Goal: Task Accomplishment & Management: Complete application form

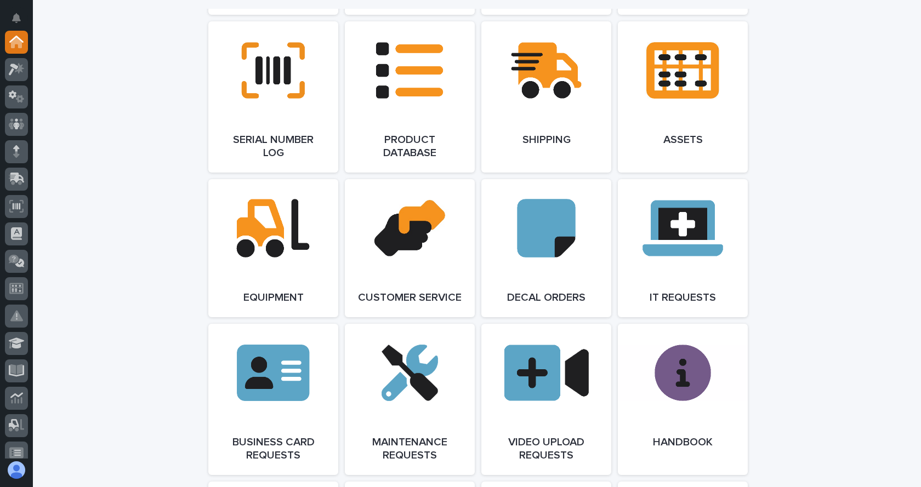
scroll to position [1480, 0]
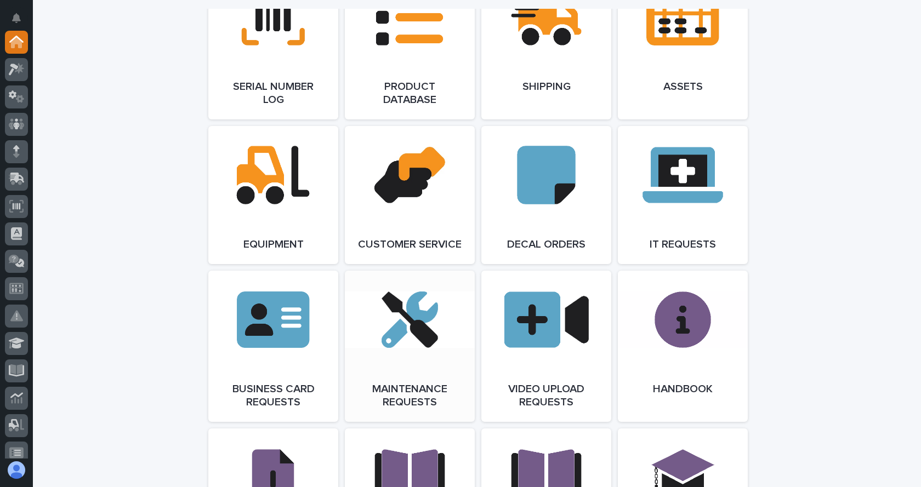
click at [403, 350] on span "Open Link" at bounding box center [410, 346] width 36 height 8
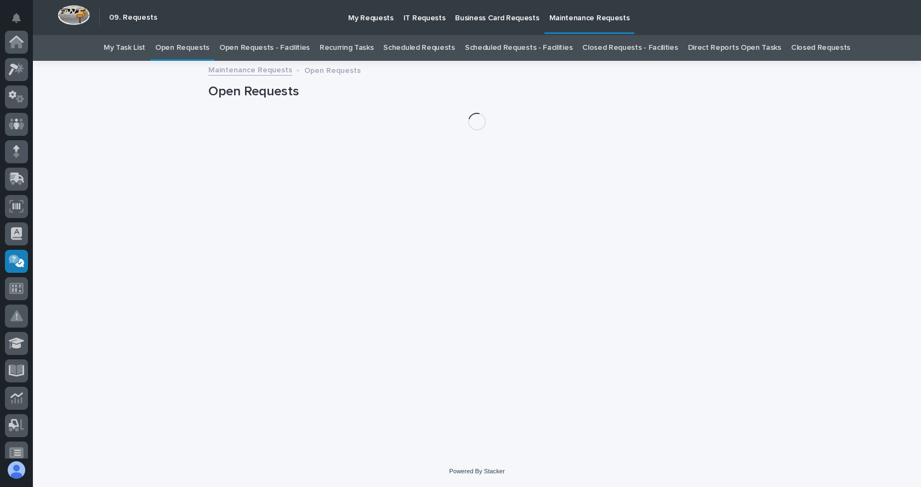
scroll to position [175, 0]
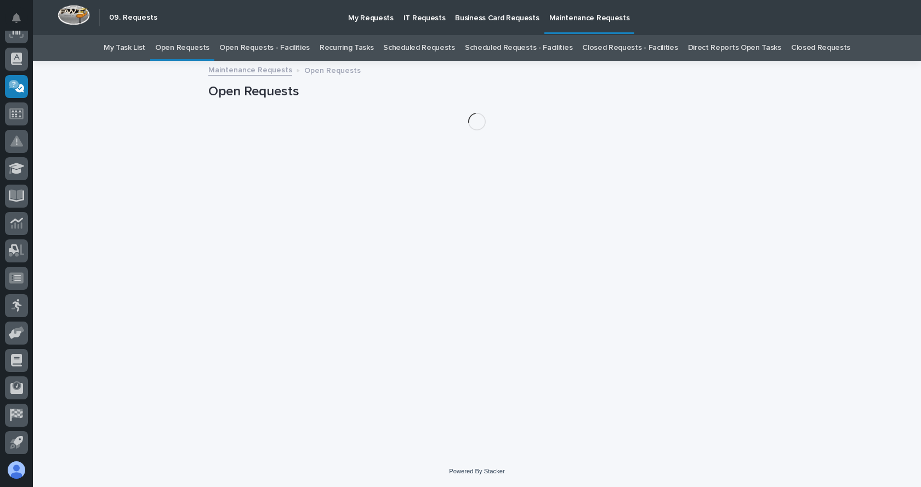
click at [269, 44] on link "Open Requests - Facilities" at bounding box center [264, 48] width 90 height 26
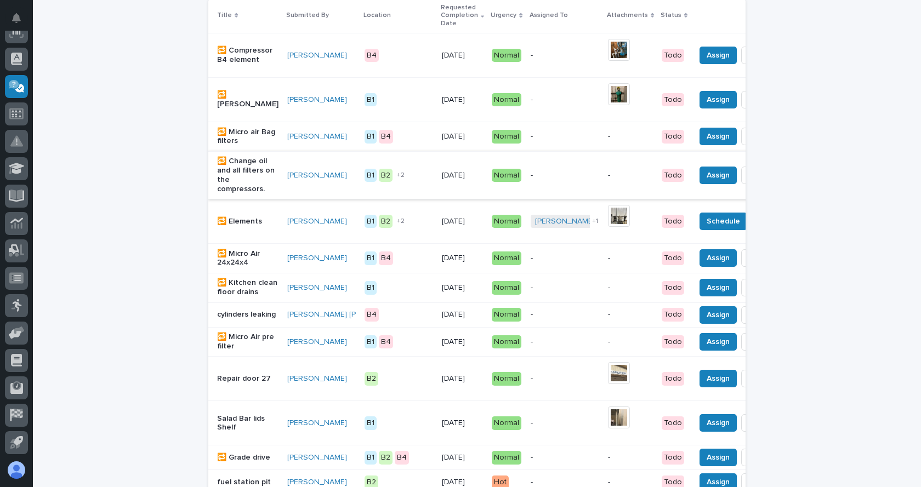
scroll to position [110, 0]
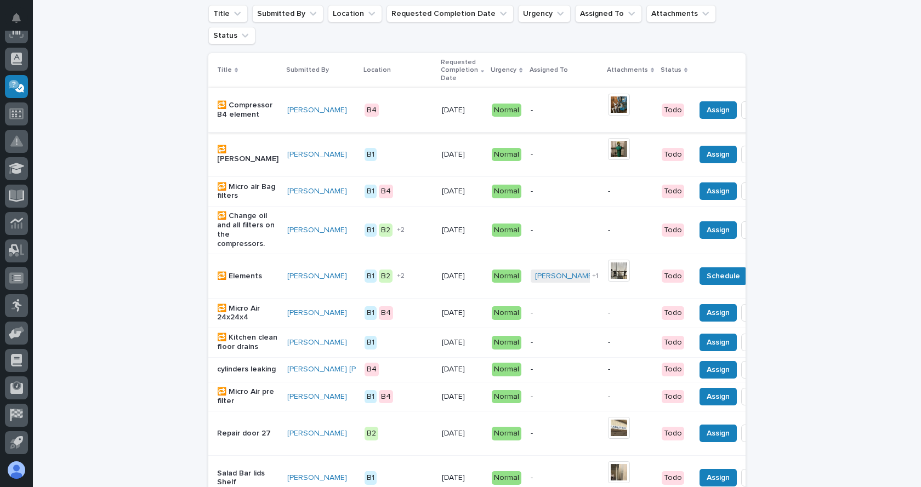
click at [608, 106] on img at bounding box center [619, 105] width 22 height 22
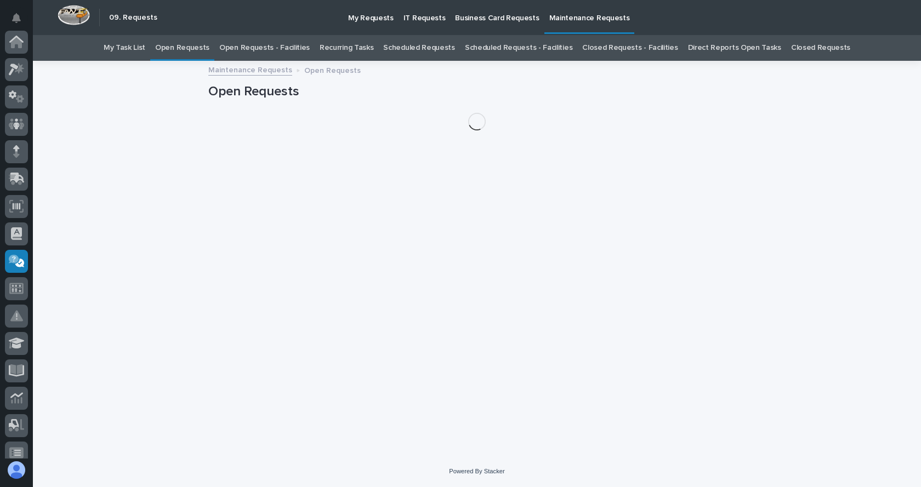
scroll to position [175, 0]
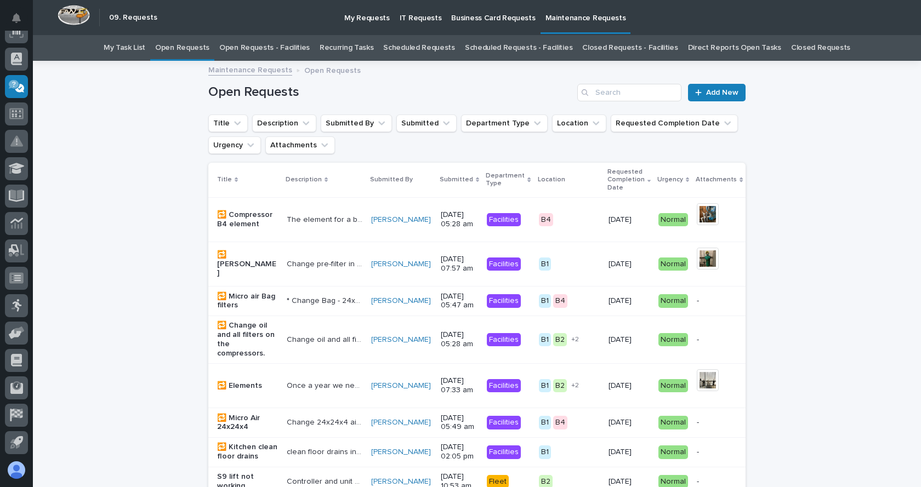
click at [243, 384] on p "🔁 Elements" at bounding box center [247, 385] width 61 height 9
click at [267, 47] on link "Open Requests - Facilities" at bounding box center [264, 48] width 90 height 26
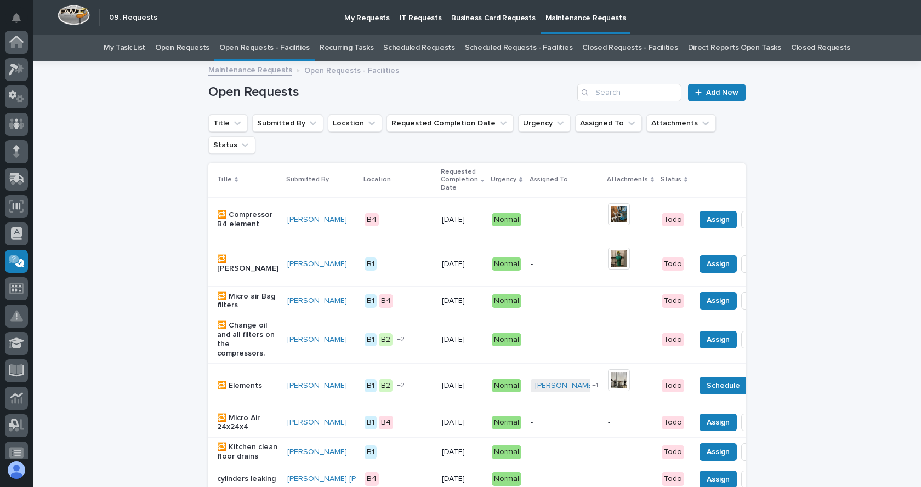
scroll to position [175, 0]
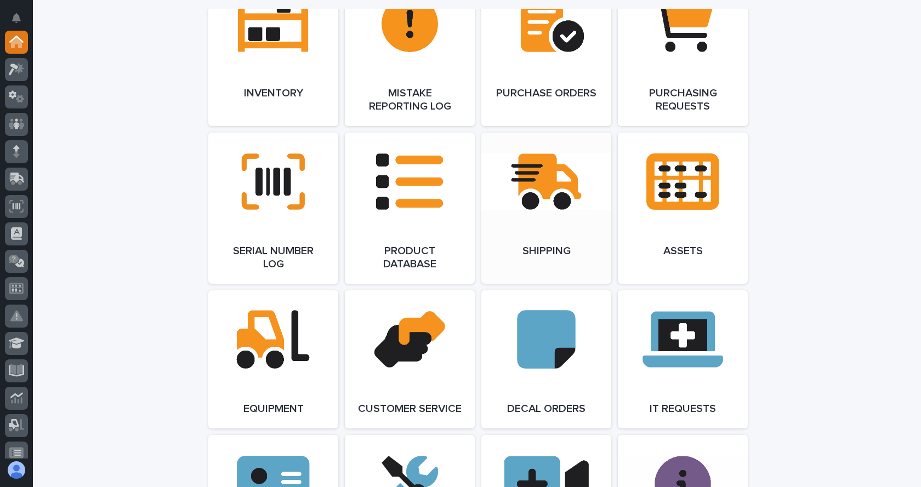
scroll to position [1260, 0]
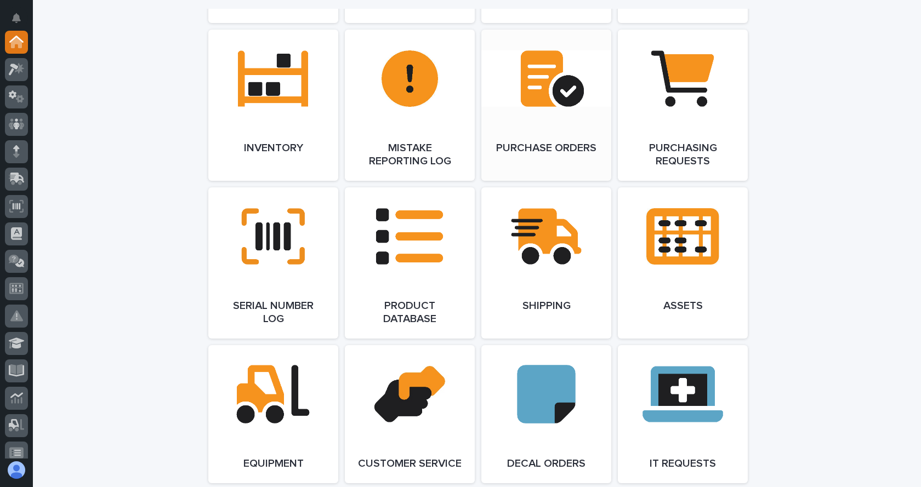
click at [557, 125] on link "Open Link" at bounding box center [546, 105] width 130 height 151
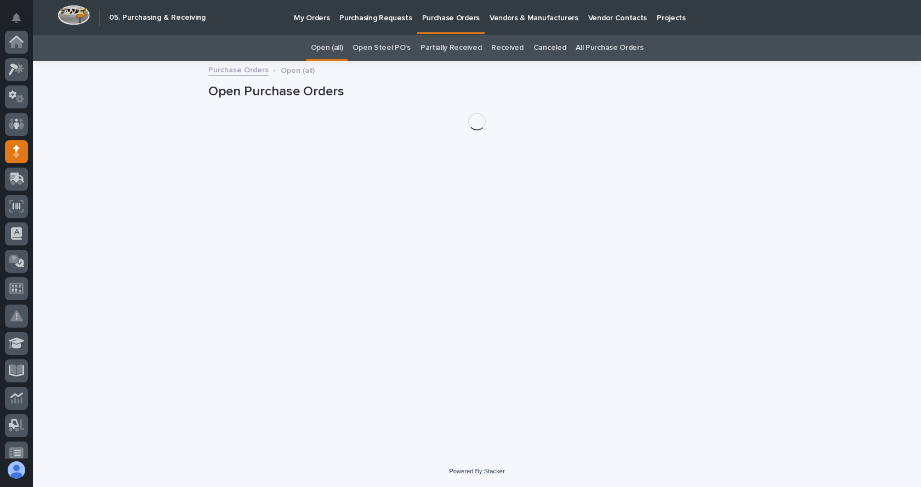
scroll to position [110, 0]
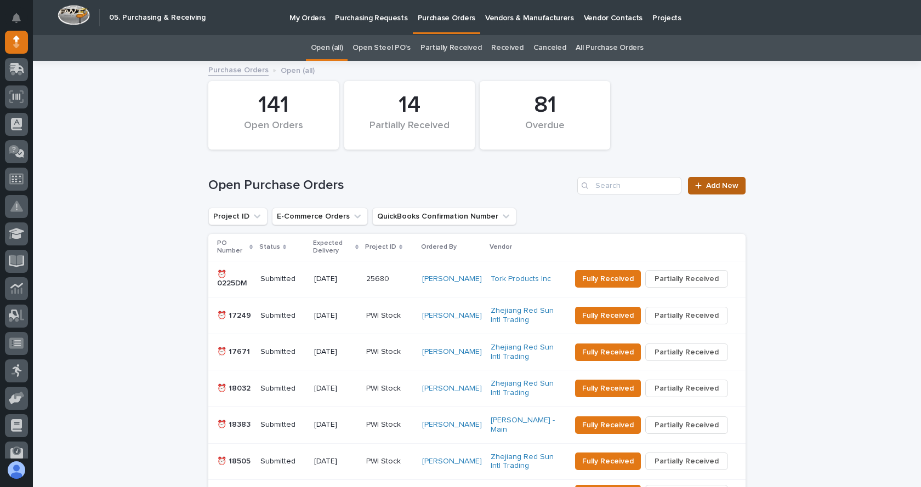
click at [712, 182] on span "Add New" at bounding box center [722, 186] width 32 height 8
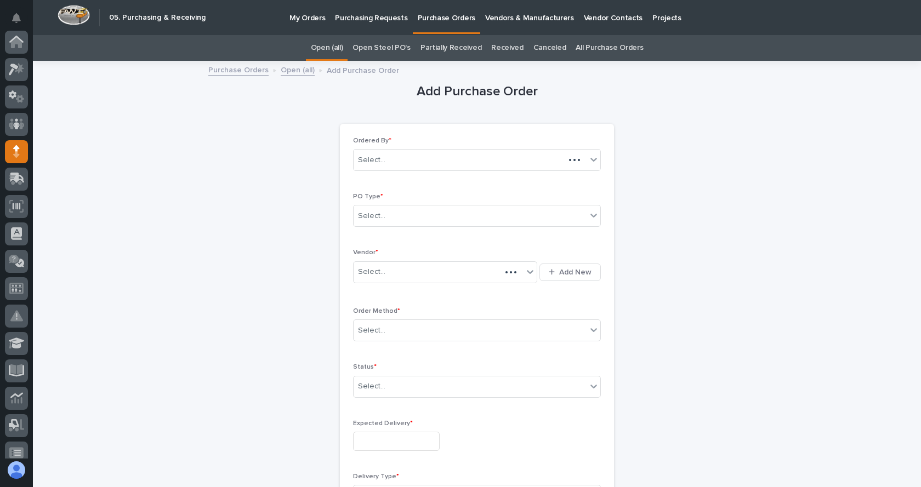
scroll to position [110, 0]
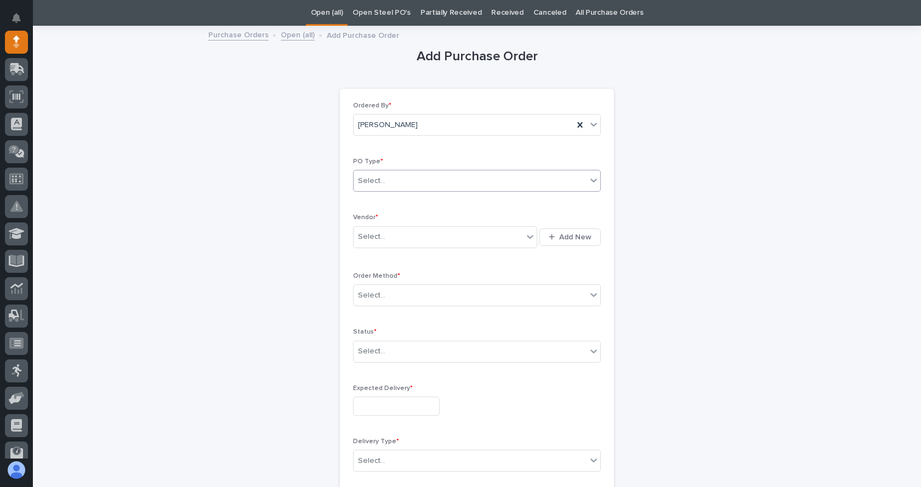
click at [430, 182] on div "Select..." at bounding box center [469, 181] width 233 height 18
click at [365, 220] on div "Paper" at bounding box center [473, 221] width 247 height 19
click at [377, 296] on div "Select..." at bounding box center [371, 296] width 27 height 12
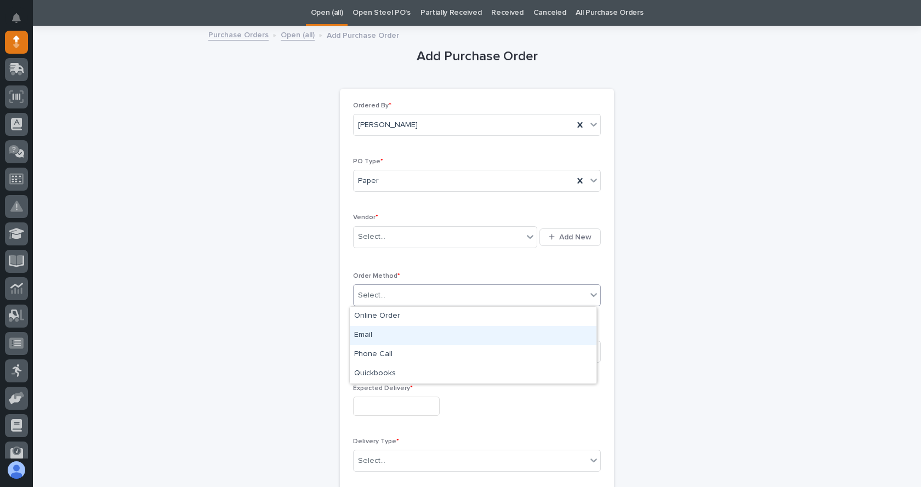
click at [372, 327] on div "Email" at bounding box center [473, 335] width 247 height 19
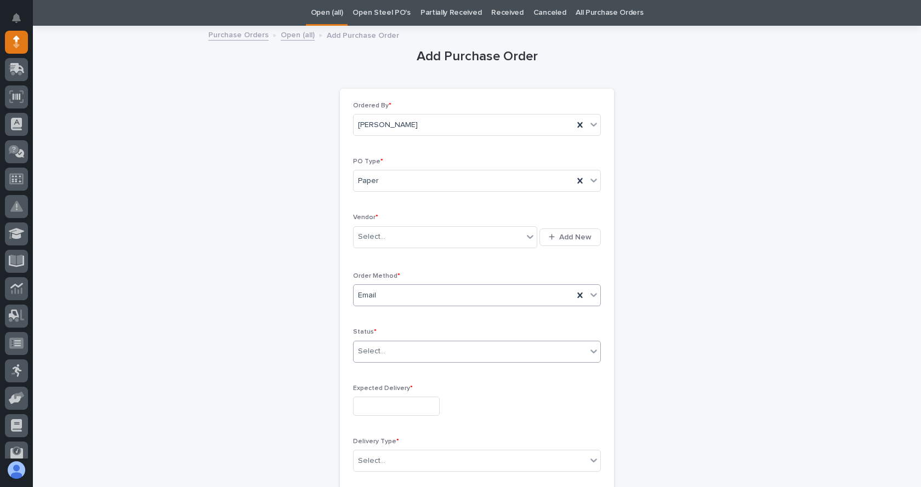
click at [397, 353] on div "Select..." at bounding box center [469, 351] width 233 height 18
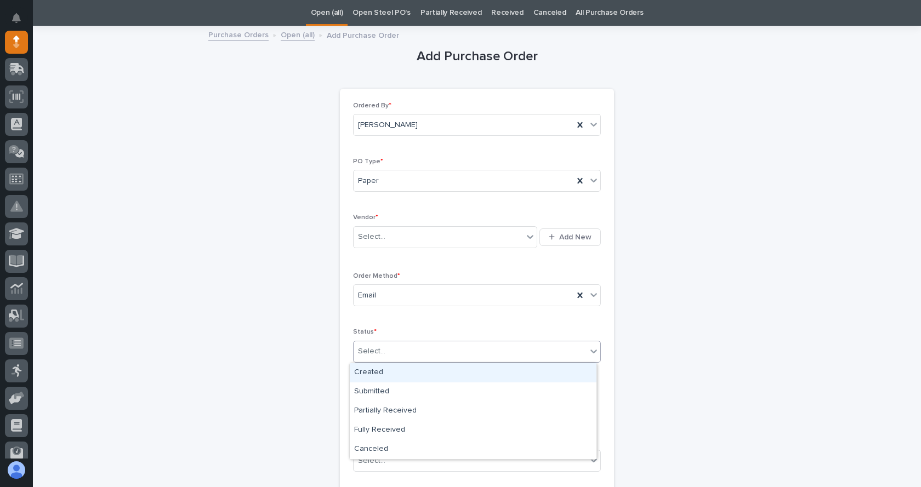
click at [368, 373] on div "Created" at bounding box center [473, 372] width 247 height 19
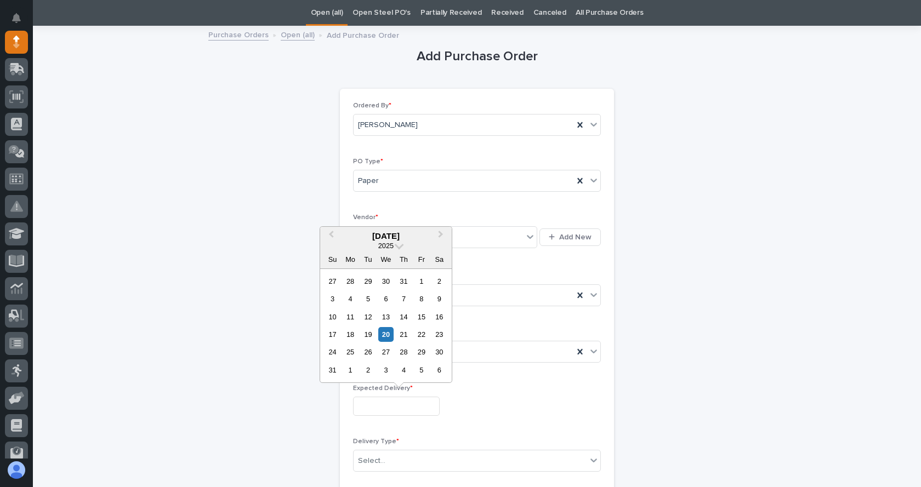
click at [394, 404] on input "text" at bounding box center [396, 406] width 87 height 19
click at [422, 351] on div "29" at bounding box center [421, 352] width 15 height 15
type input "**********"
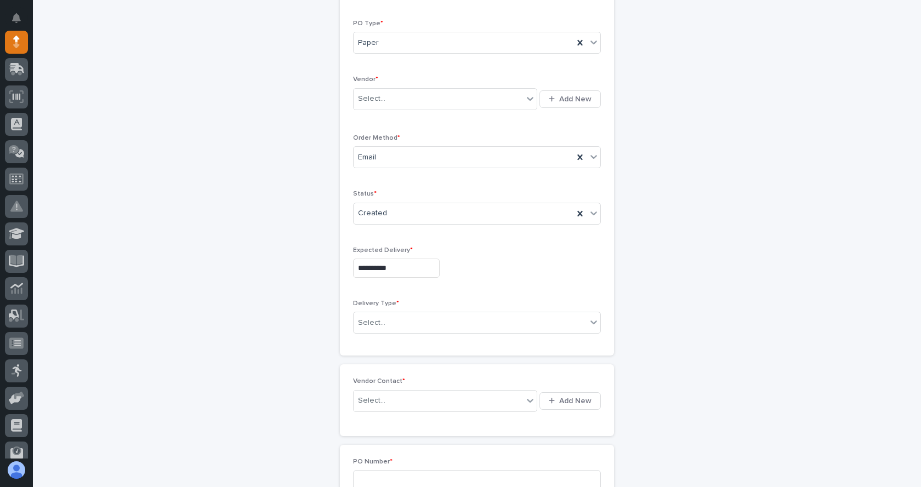
scroll to position [199, 0]
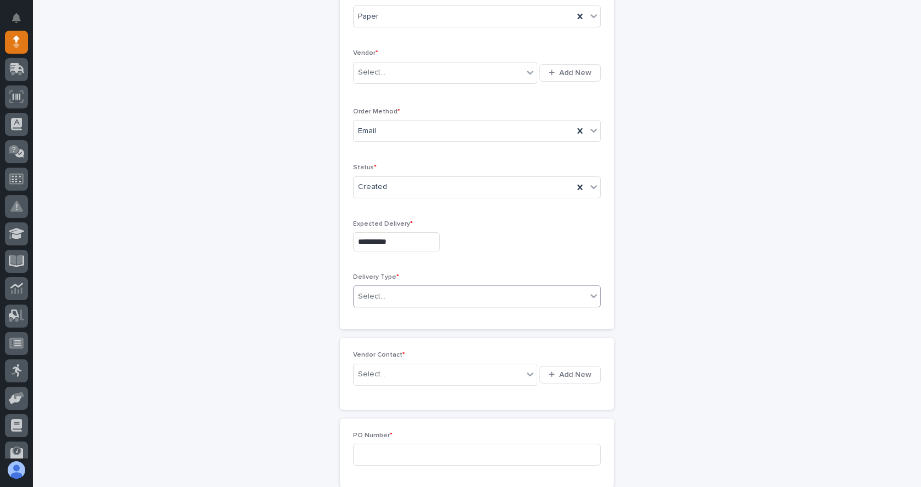
click at [408, 295] on div "Select..." at bounding box center [469, 297] width 233 height 18
click at [387, 319] on div "Deliver to PWI" at bounding box center [473, 317] width 247 height 19
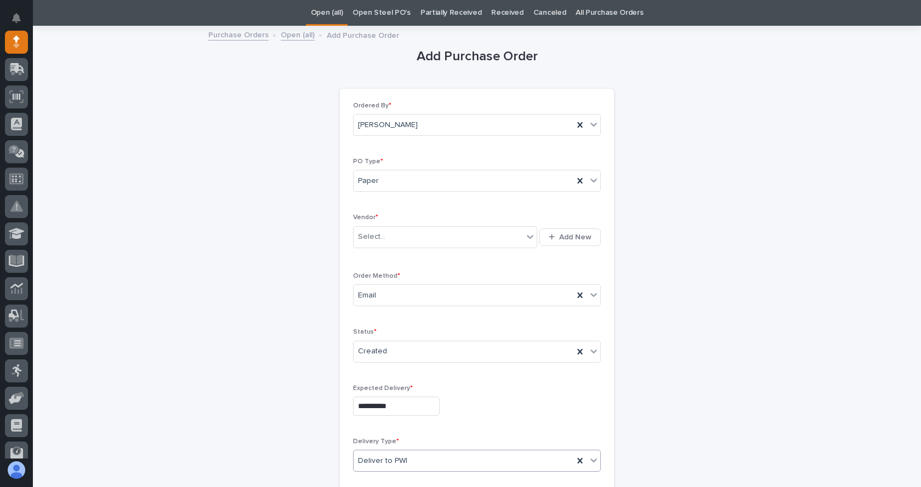
scroll to position [0, 0]
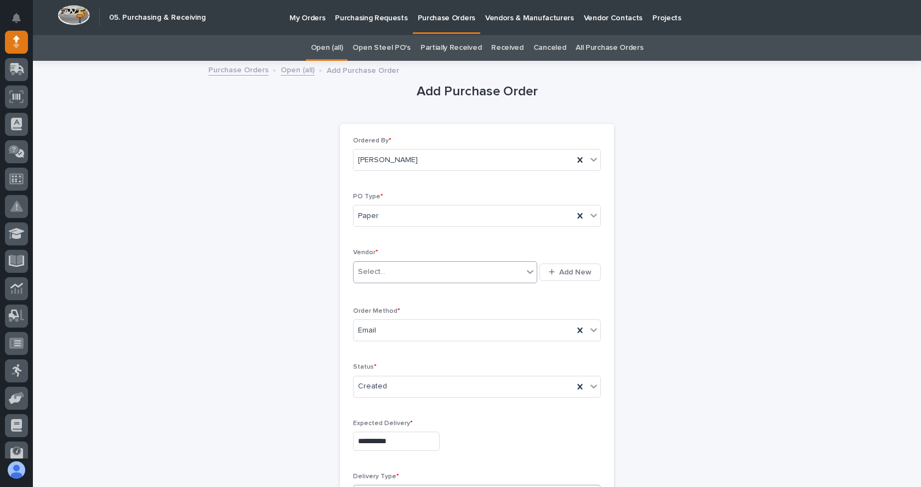
click at [400, 274] on div "Select..." at bounding box center [437, 272] width 169 height 18
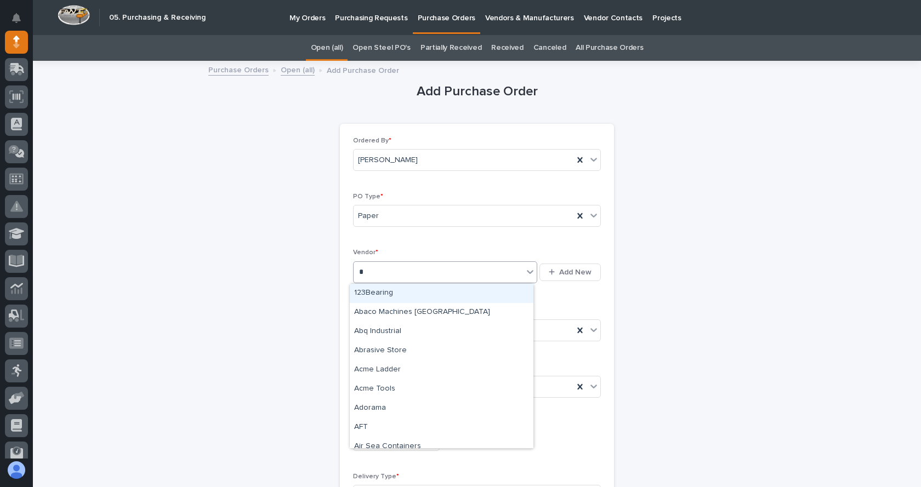
type input "**"
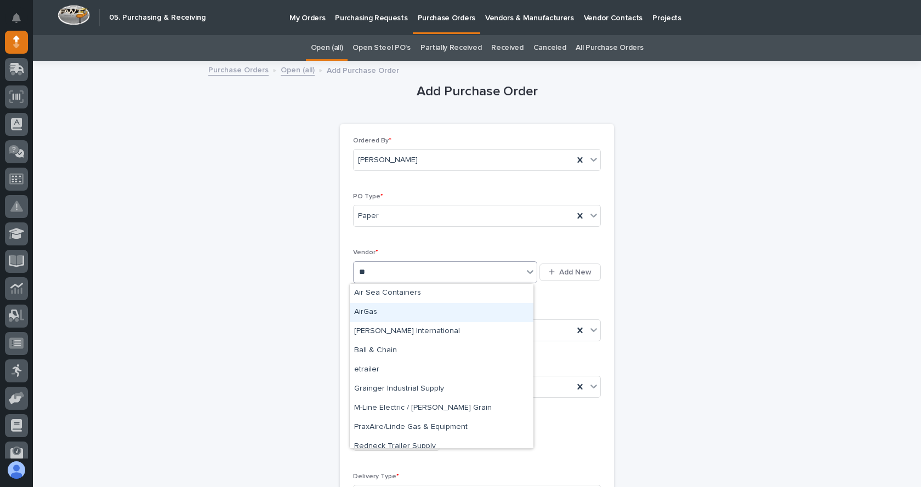
click at [365, 307] on div "AirGas" at bounding box center [442, 312] width 184 height 19
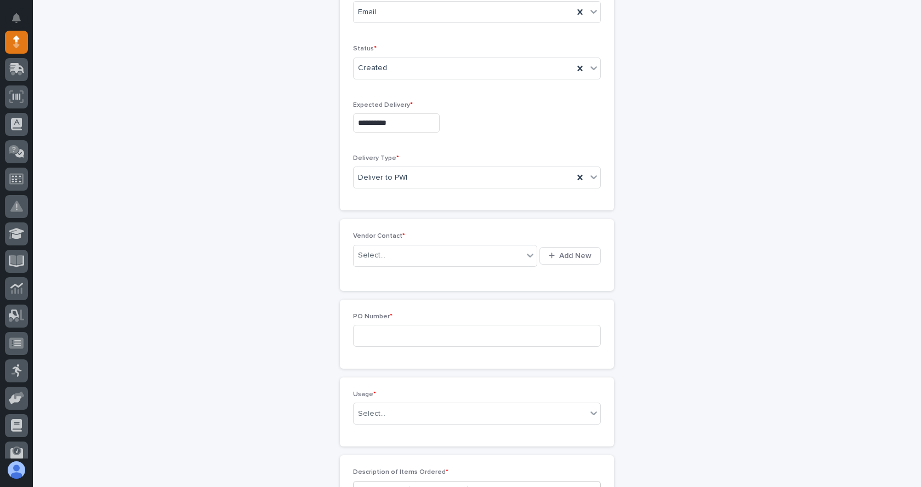
scroll to position [329, 0]
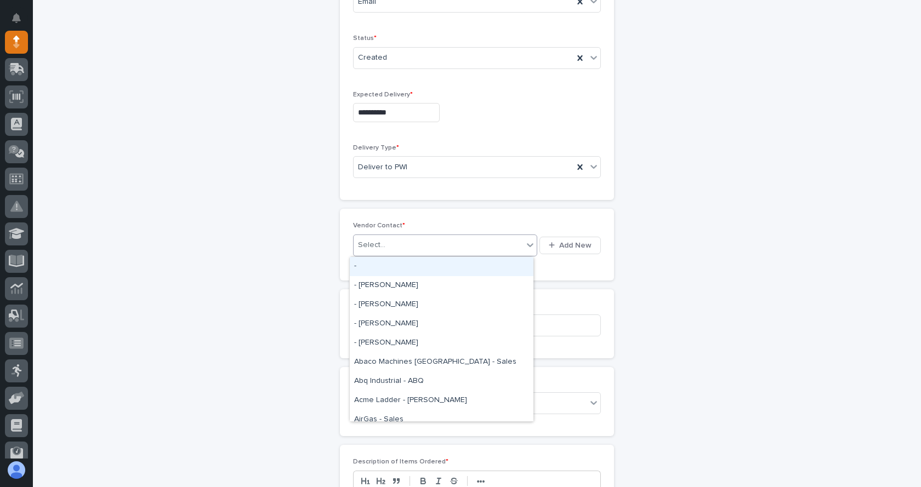
click at [524, 243] on icon at bounding box center [529, 244] width 11 height 11
click at [395, 415] on div "AirGas - Sales" at bounding box center [442, 419] width 184 height 19
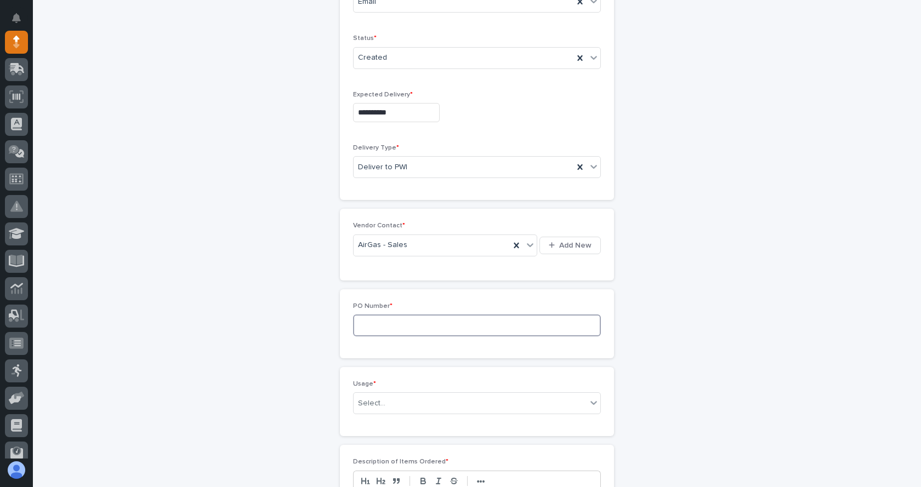
click at [405, 331] on input at bounding box center [477, 326] width 248 height 22
type input "7452JL"
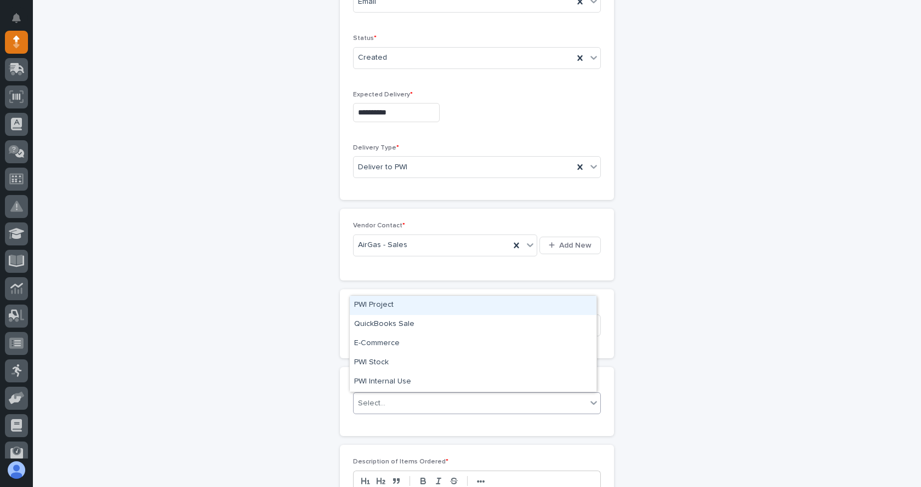
click at [396, 406] on div "Select..." at bounding box center [469, 404] width 233 height 18
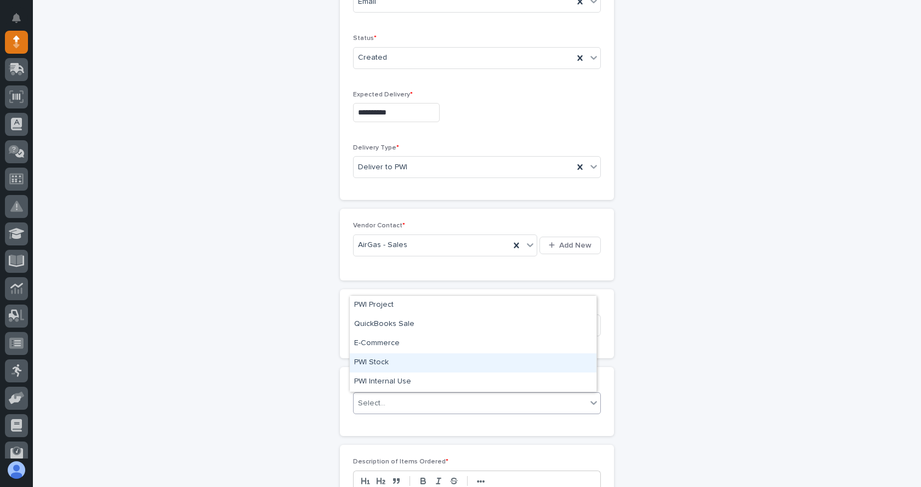
click at [375, 363] on div "PWI Stock" at bounding box center [473, 362] width 247 height 19
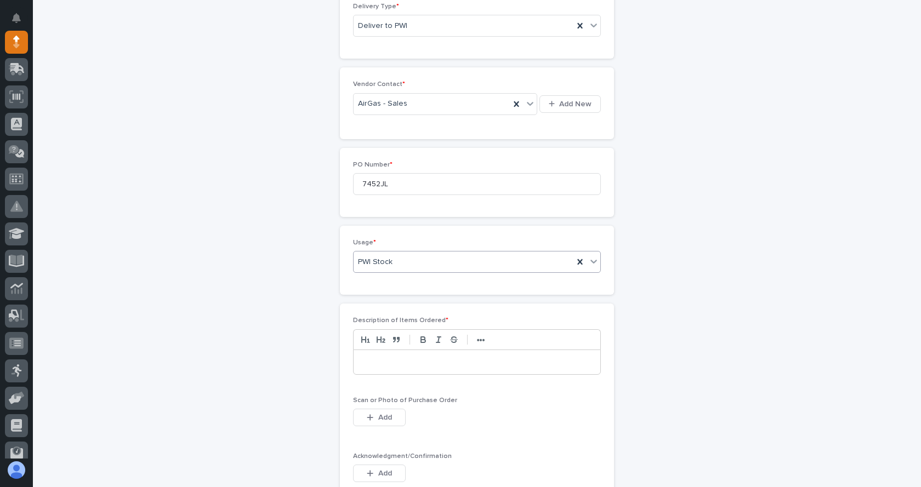
scroll to position [493, 0]
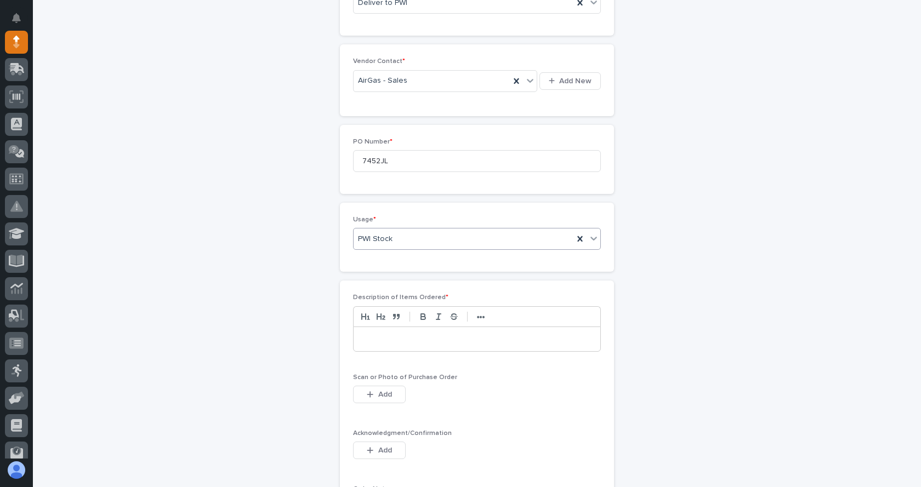
click at [390, 333] on div at bounding box center [476, 339] width 247 height 24
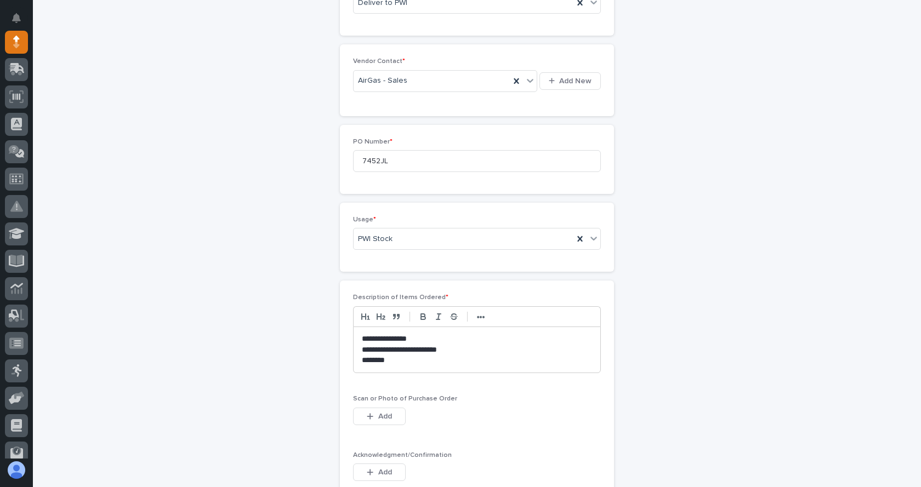
click at [362, 339] on p "**********" at bounding box center [477, 339] width 230 height 11
click at [382, 340] on p "**********" at bounding box center [477, 339] width 230 height 11
click at [410, 339] on p "**********" at bounding box center [477, 339] width 230 height 11
click at [446, 336] on p "**********" at bounding box center [477, 339] width 230 height 11
click at [518, 357] on p "********" at bounding box center [477, 360] width 230 height 11
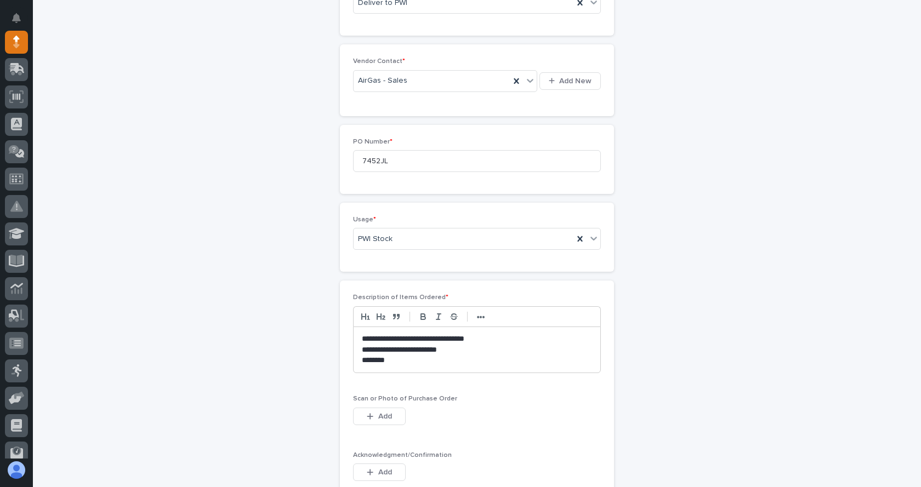
click at [375, 350] on p "**********" at bounding box center [477, 350] width 230 height 11
click at [356, 350] on div "**********" at bounding box center [476, 350] width 247 height 46
click at [381, 347] on p "**********" at bounding box center [477, 350] width 230 height 11
click at [435, 349] on p "**********" at bounding box center [477, 350] width 230 height 11
click at [362, 358] on p "********" at bounding box center [477, 360] width 230 height 11
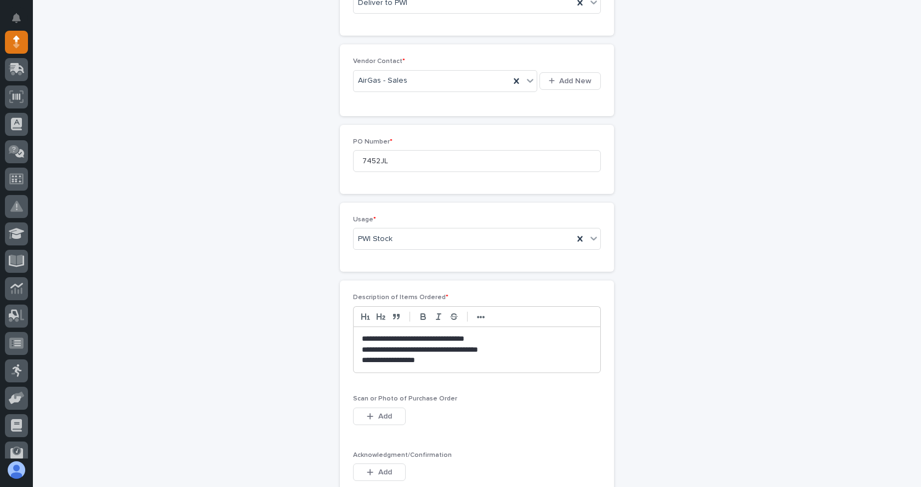
scroll to position [548, 0]
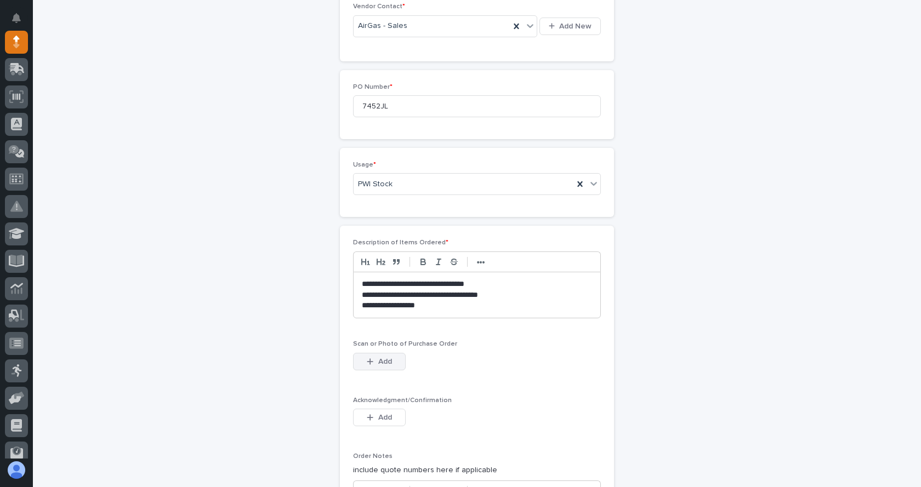
click at [367, 360] on icon "button" at bounding box center [370, 361] width 6 height 6
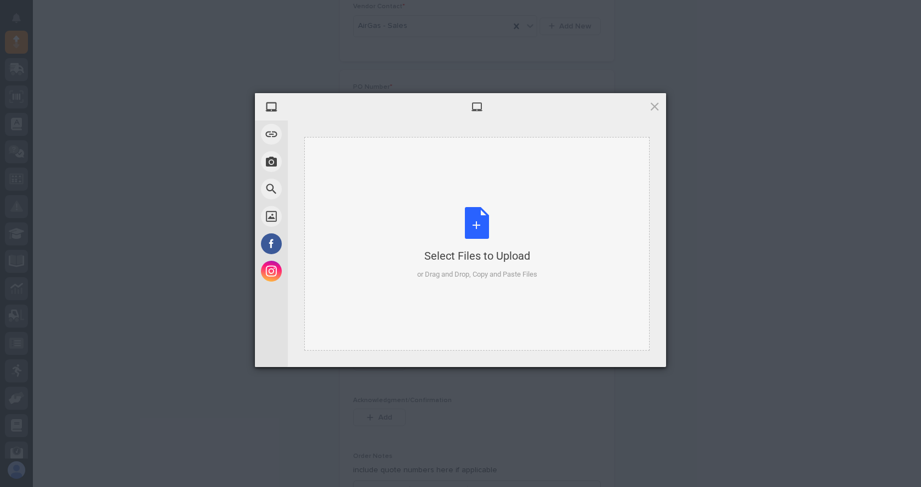
click at [479, 224] on div "Select Files to Upload or Drag and Drop, Copy and Paste Files" at bounding box center [477, 243] width 120 height 73
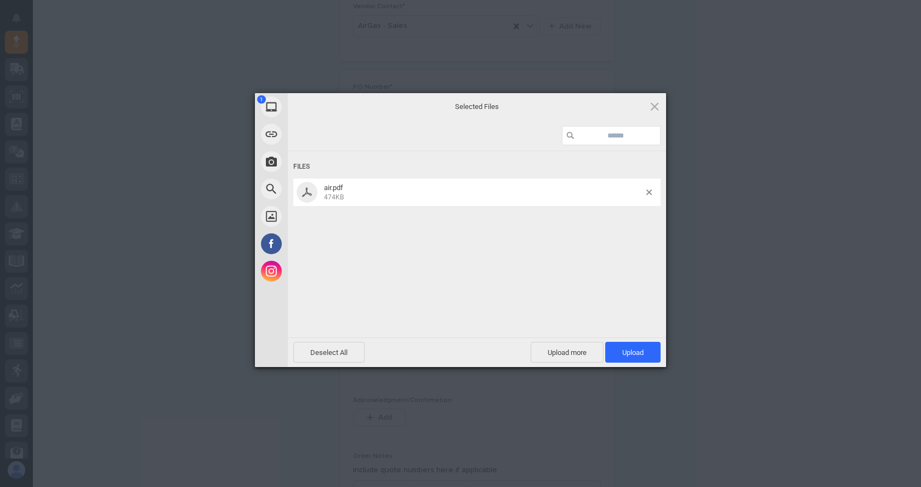
click at [350, 194] on span "474KB" at bounding box center [483, 197] width 319 height 10
click at [634, 357] on span "Upload 1" at bounding box center [632, 352] width 55 height 21
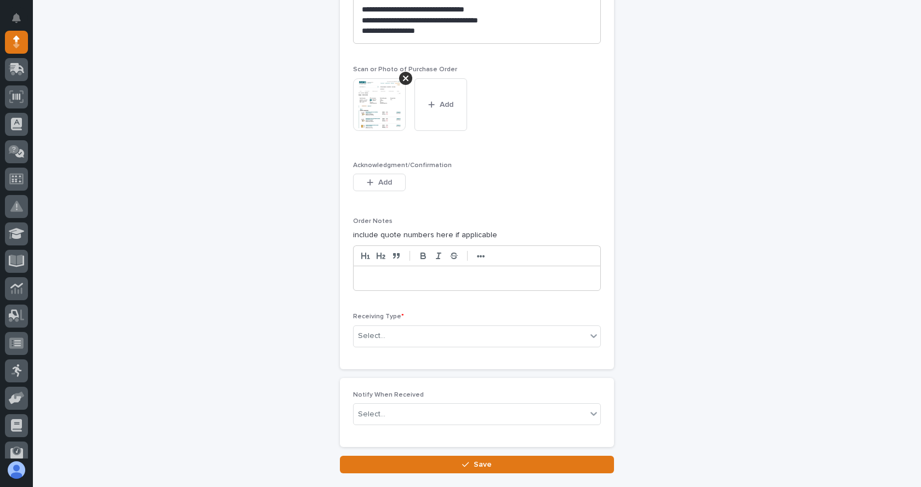
scroll to position [842, 0]
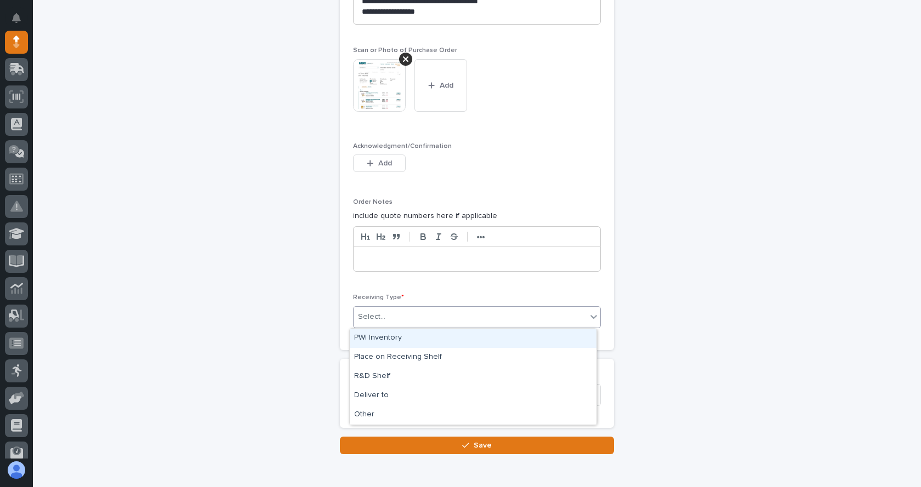
click at [414, 323] on div "Select..." at bounding box center [469, 317] width 233 height 18
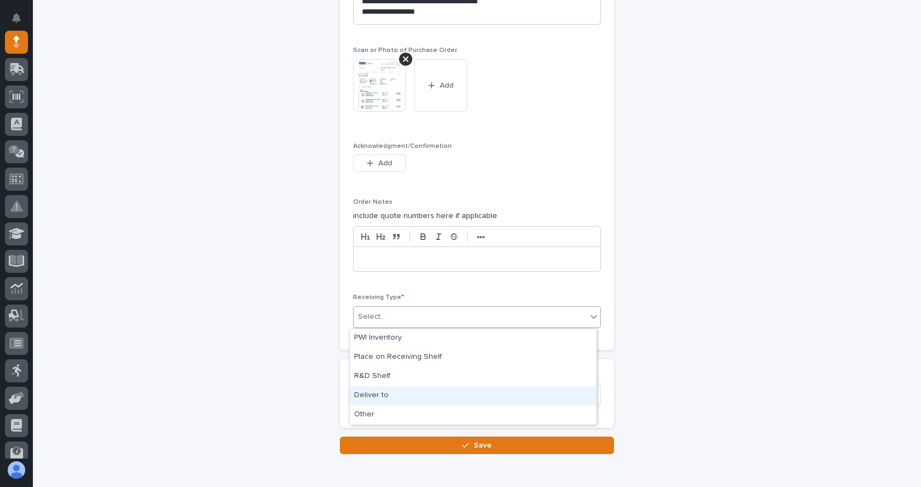
click at [375, 398] on div "Deliver to" at bounding box center [473, 395] width 247 height 19
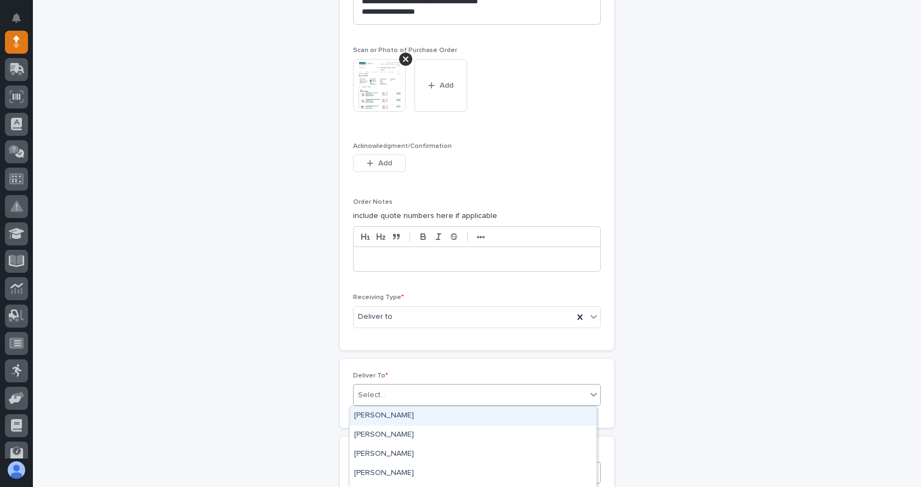
click at [385, 394] on div "Select..." at bounding box center [469, 395] width 233 height 18
type input "****"
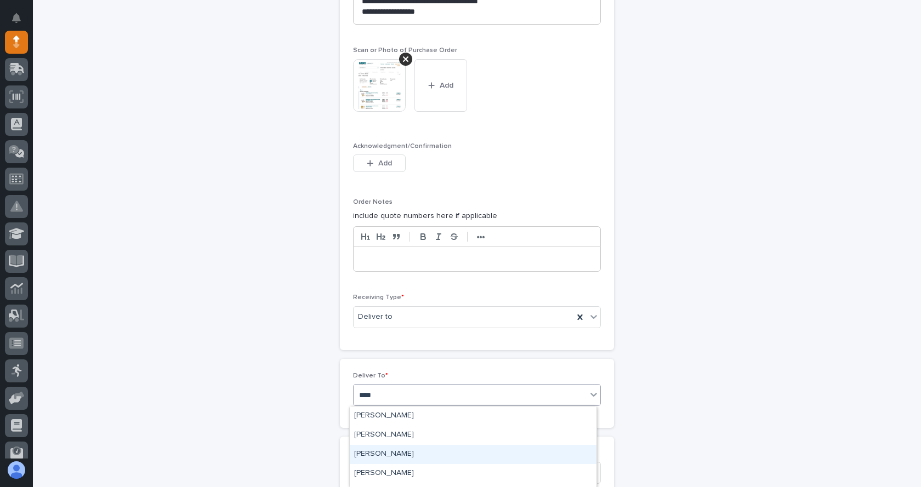
click at [384, 447] on div "[PERSON_NAME]" at bounding box center [473, 454] width 247 height 19
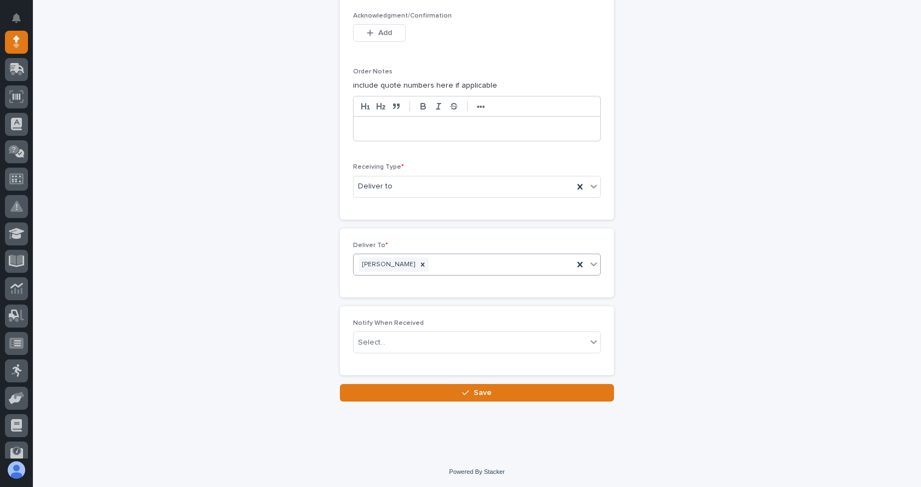
scroll to position [973, 0]
click at [389, 339] on div "Select..." at bounding box center [469, 342] width 233 height 18
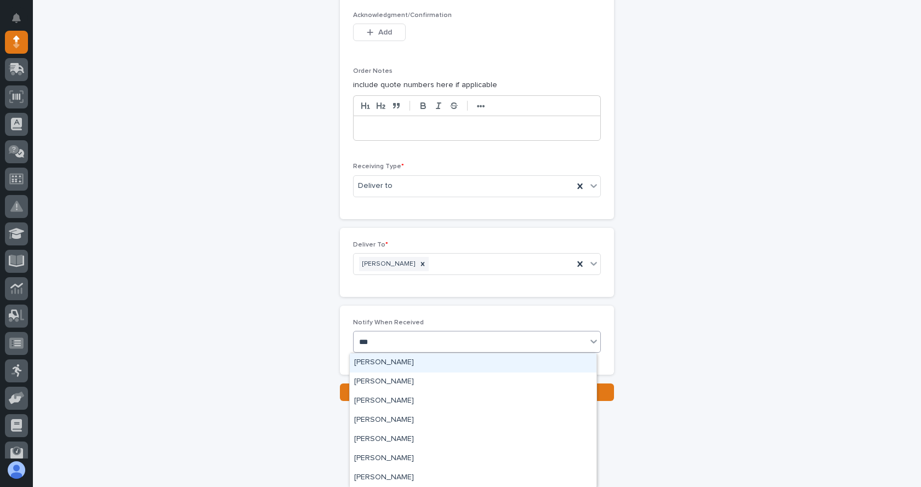
type input "****"
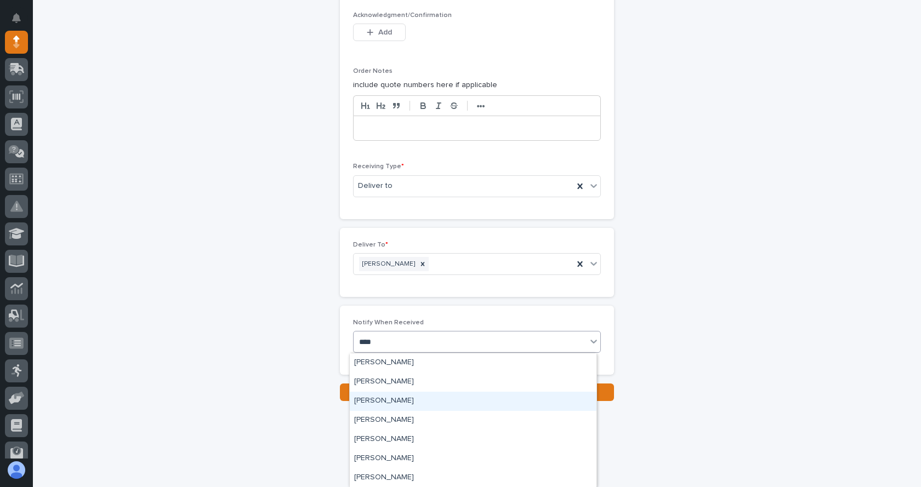
click at [400, 398] on div "[PERSON_NAME]" at bounding box center [473, 401] width 247 height 19
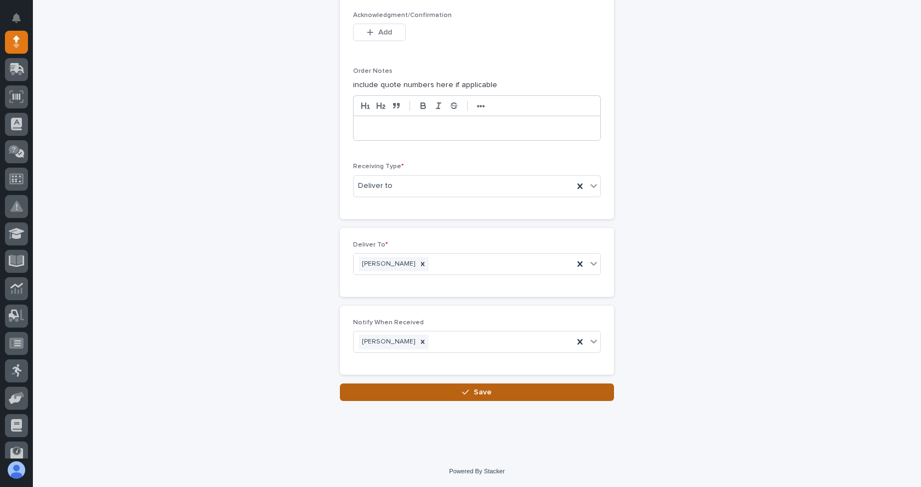
click at [475, 393] on span "Save" at bounding box center [482, 393] width 18 height 8
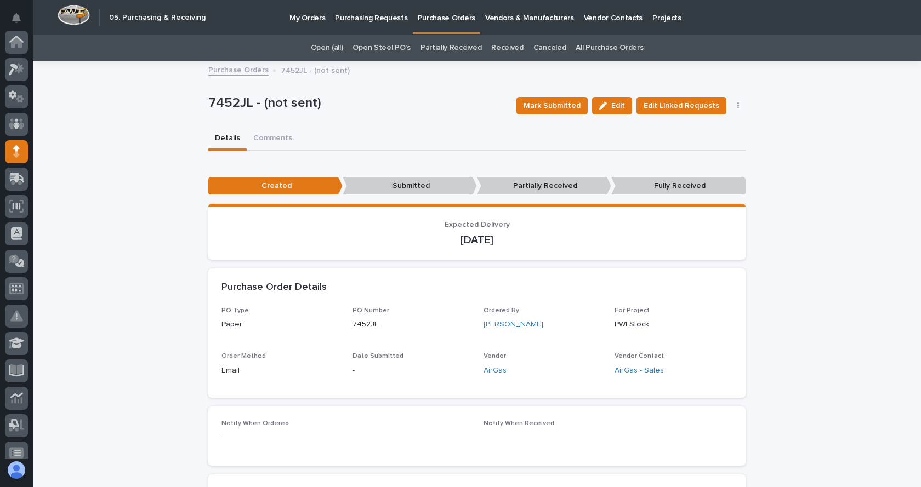
scroll to position [110, 0]
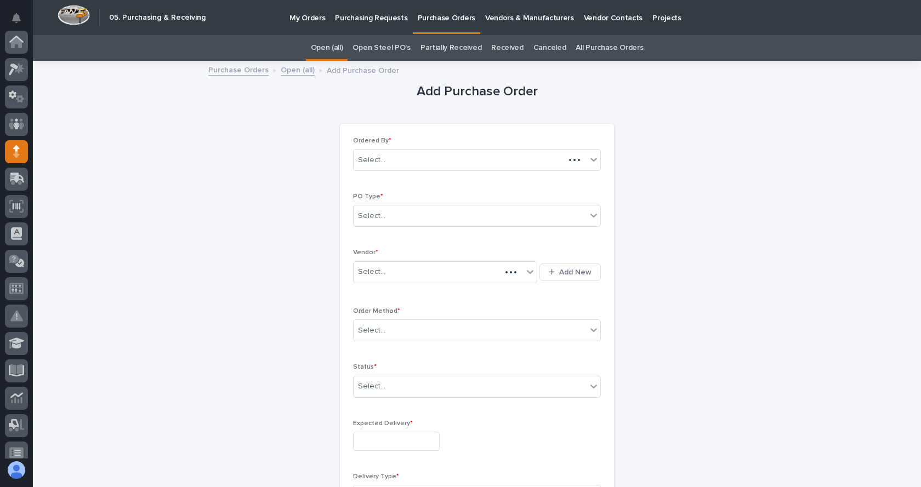
scroll to position [110, 0]
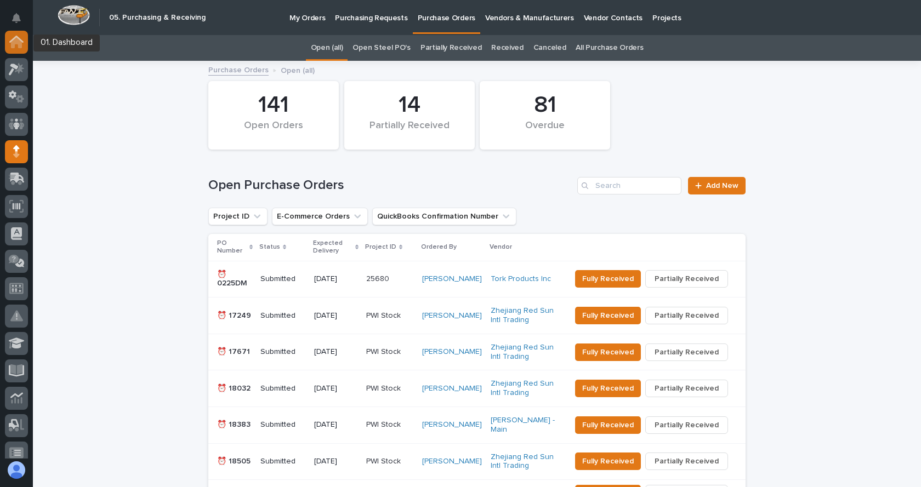
click at [13, 39] on icon at bounding box center [16, 39] width 14 height 7
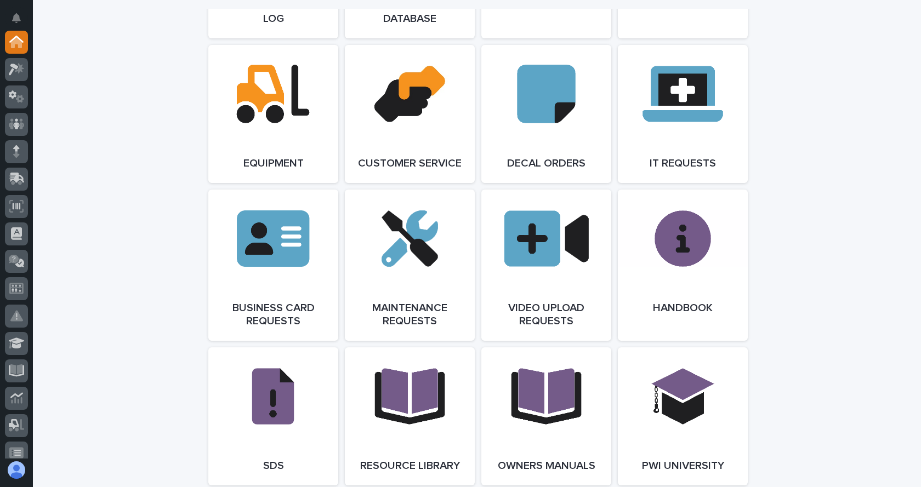
scroll to position [1589, 0]
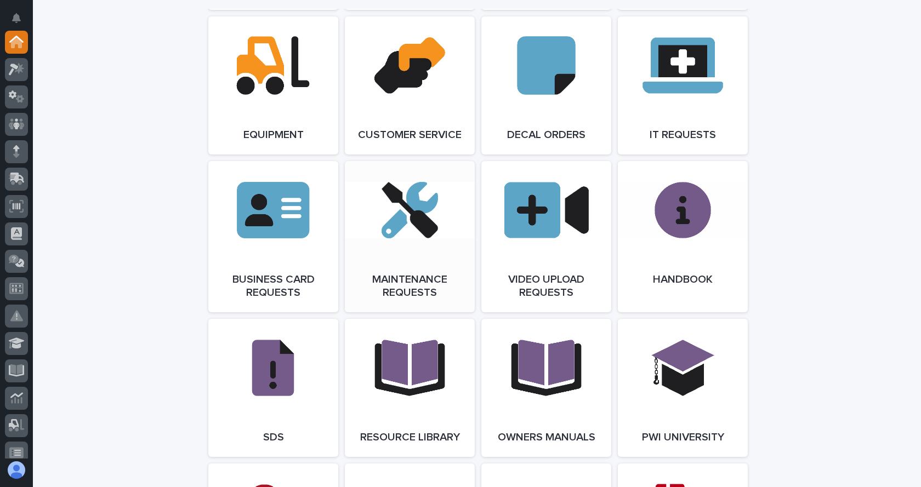
click at [411, 231] on link "Open Link" at bounding box center [410, 236] width 130 height 151
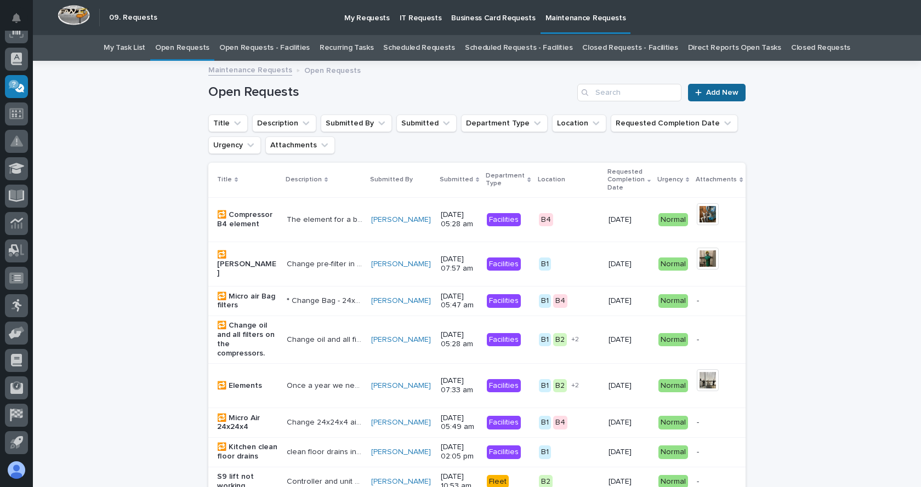
click at [718, 91] on span "Add New" at bounding box center [722, 93] width 32 height 8
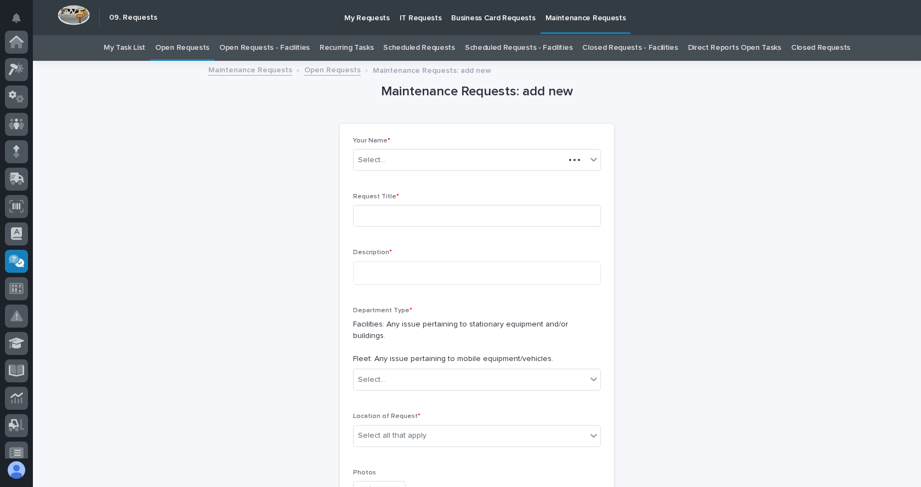
scroll to position [175, 0]
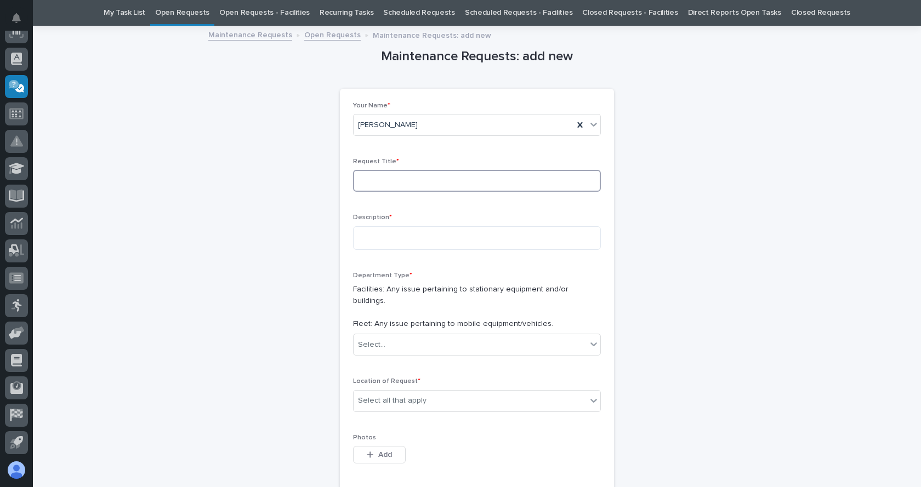
click at [369, 178] on input at bounding box center [477, 181] width 248 height 22
type input "door sweeps"
click at [373, 246] on textarea at bounding box center [477, 238] width 248 height 24
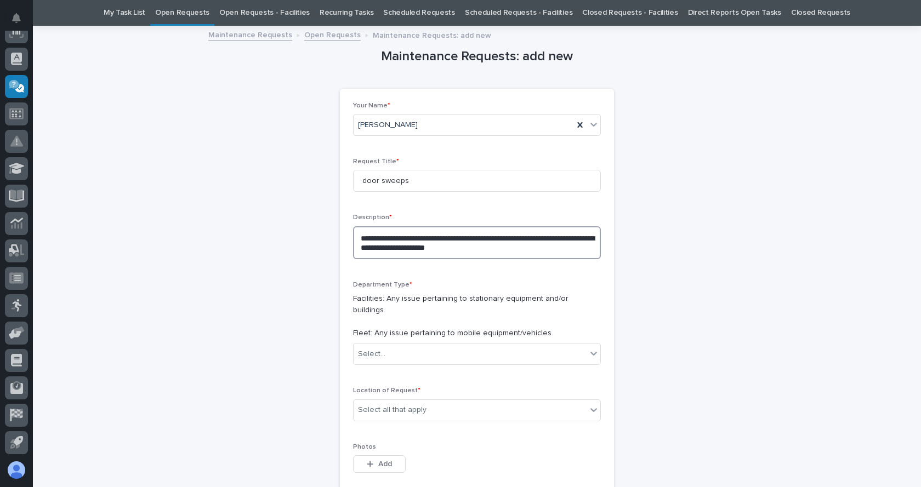
click at [479, 239] on textarea "**********" at bounding box center [477, 242] width 248 height 33
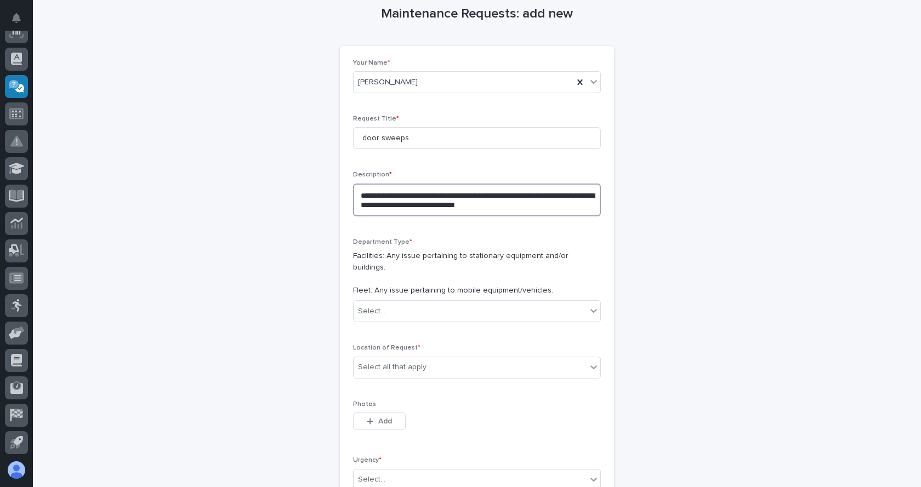
scroll to position [90, 0]
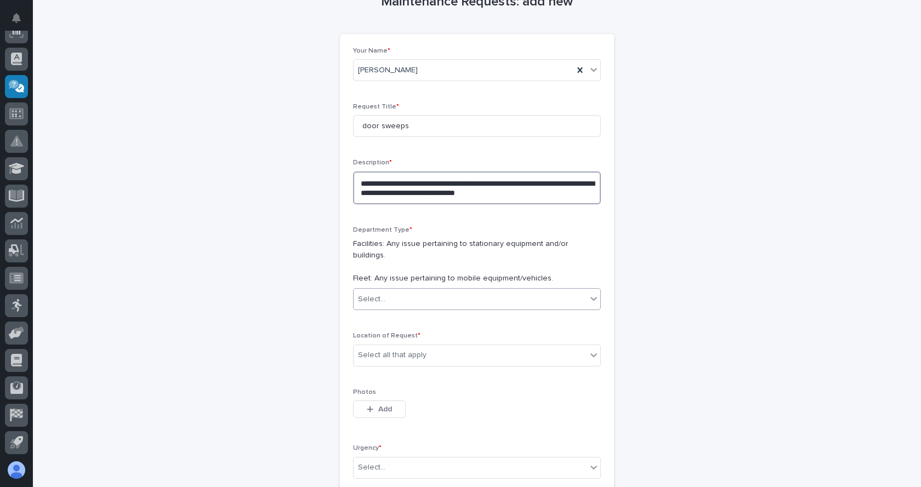
type textarea "**********"
click at [415, 290] on div "Select..." at bounding box center [469, 299] width 233 height 18
click at [385, 310] on span "Facilities" at bounding box center [371, 308] width 34 height 12
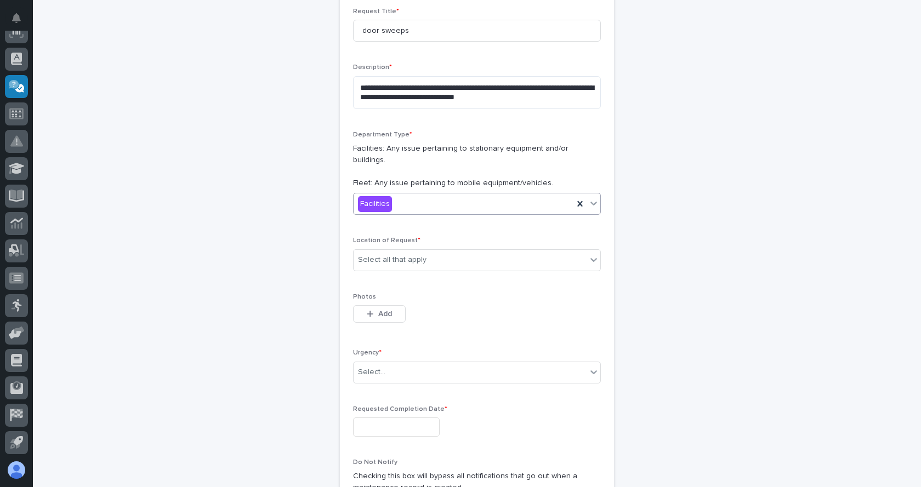
scroll to position [199, 0]
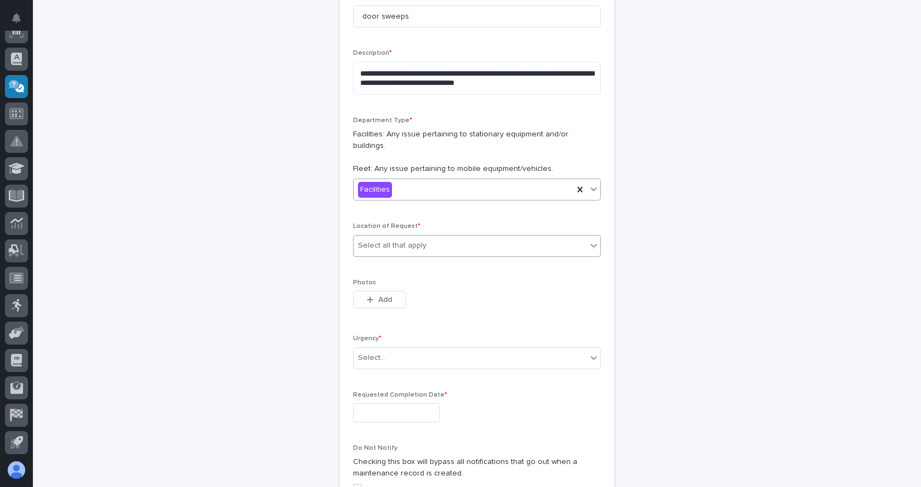
click at [449, 237] on div "Select all that apply" at bounding box center [469, 246] width 233 height 18
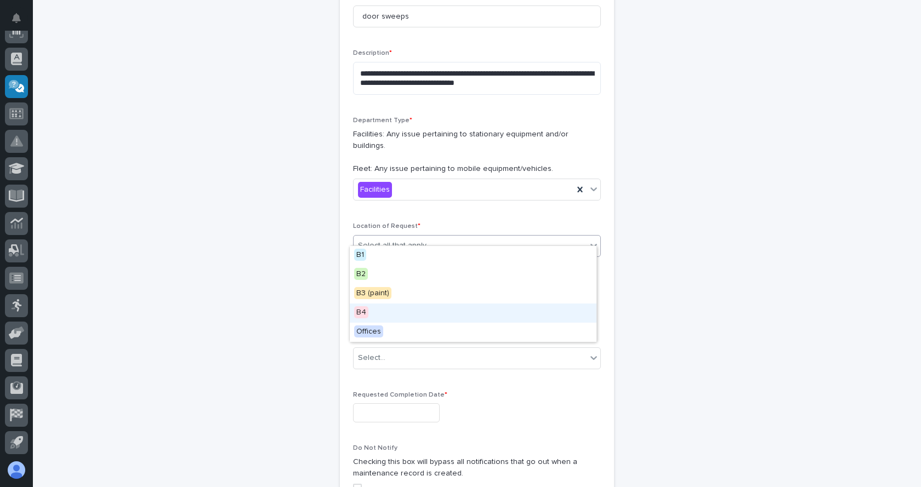
click at [366, 311] on span "B4" at bounding box center [361, 312] width 14 height 12
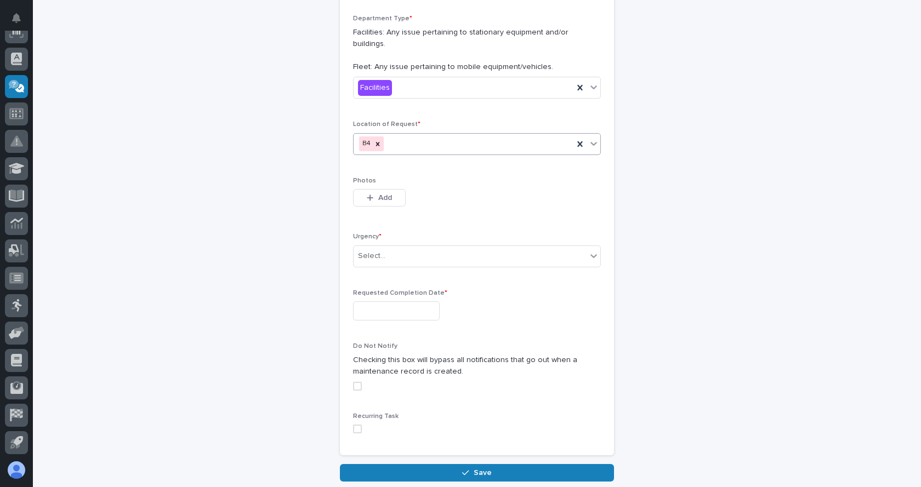
scroll to position [309, 0]
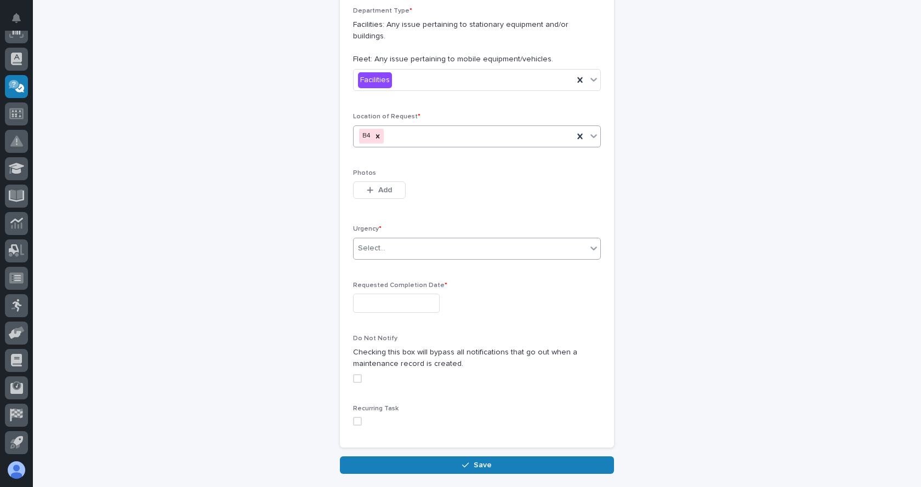
click at [433, 239] on div "Select..." at bounding box center [469, 248] width 233 height 18
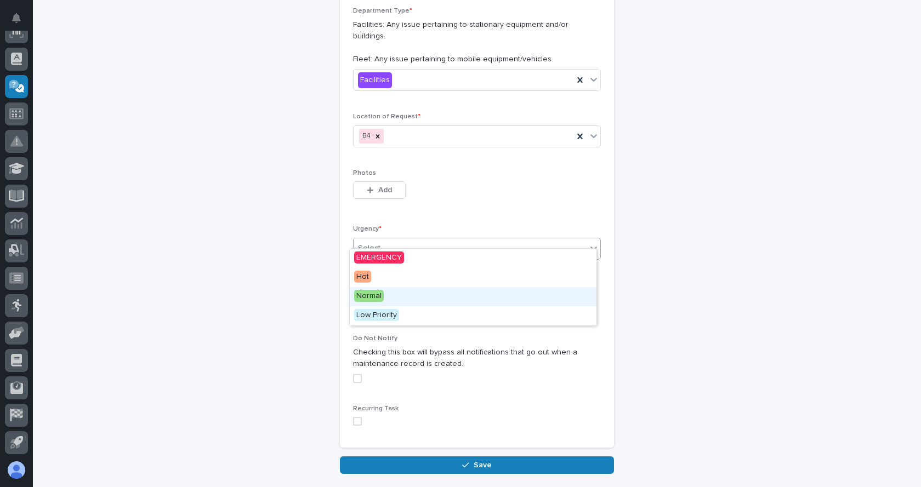
click at [378, 298] on span "Normal" at bounding box center [369, 296] width 30 height 12
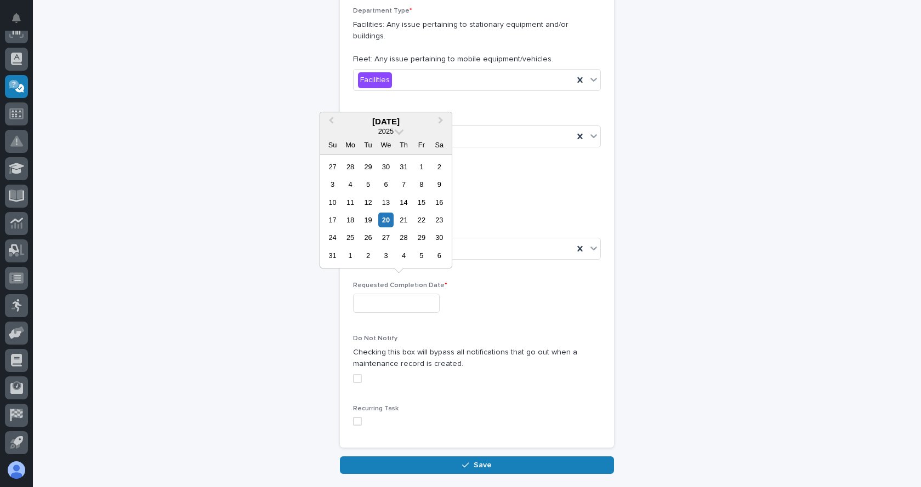
click at [414, 294] on input "text" at bounding box center [396, 303] width 87 height 19
click at [443, 117] on button "Next Month" at bounding box center [442, 122] width 18 height 18
click at [418, 187] on div "12" at bounding box center [421, 184] width 15 height 15
type input "**********"
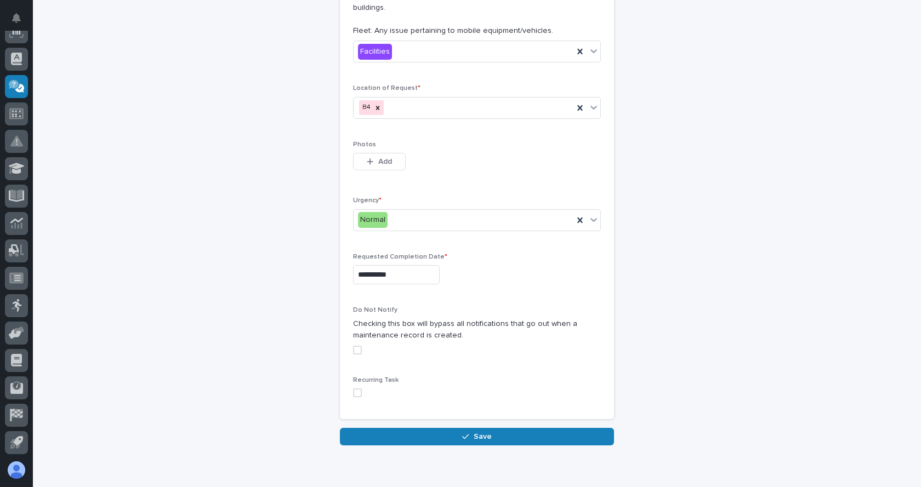
scroll to position [364, 0]
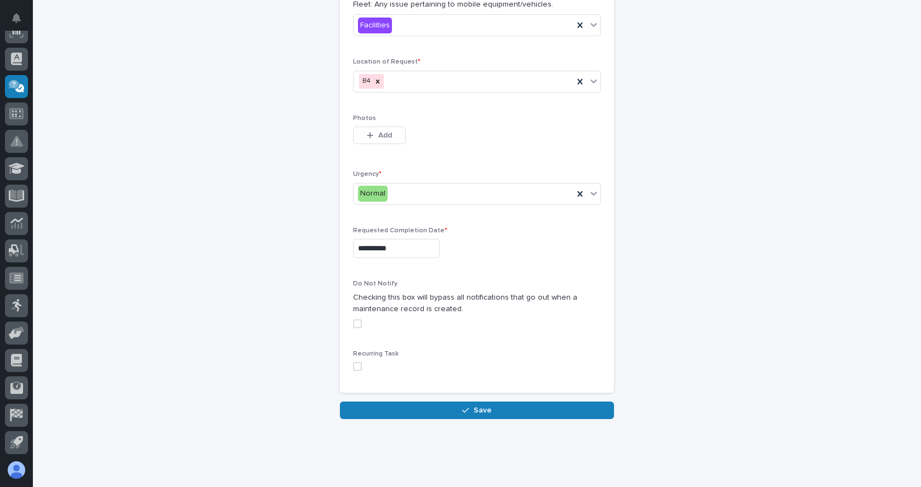
click at [353, 319] on span at bounding box center [357, 323] width 9 height 9
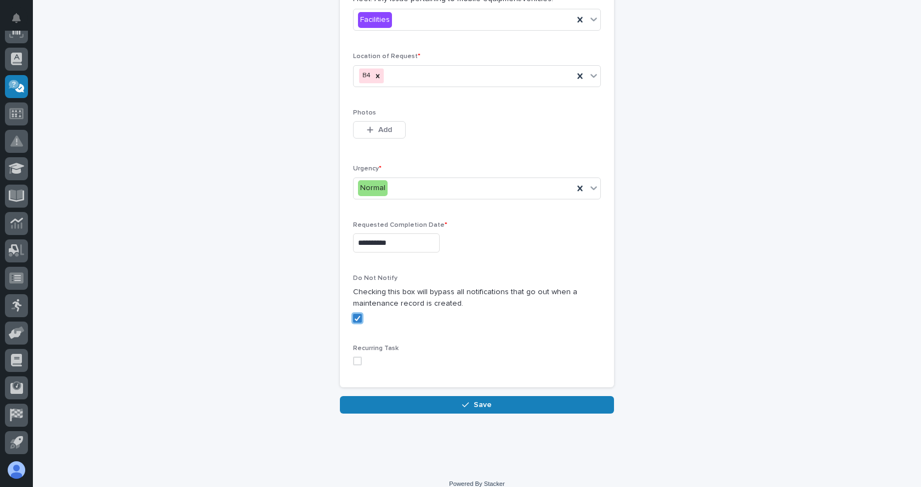
scroll to position [370, 0]
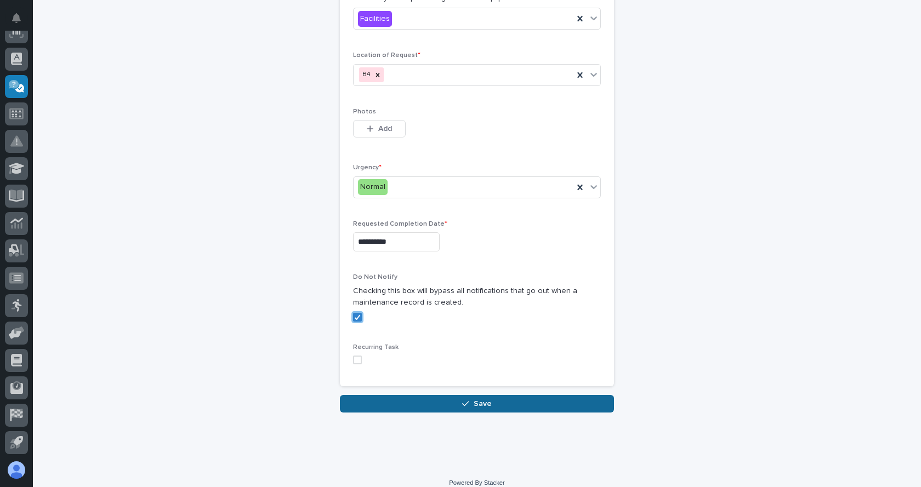
click at [466, 400] on div "button" at bounding box center [467, 404] width 11 height 8
